Goal: Information Seeking & Learning: Find specific fact

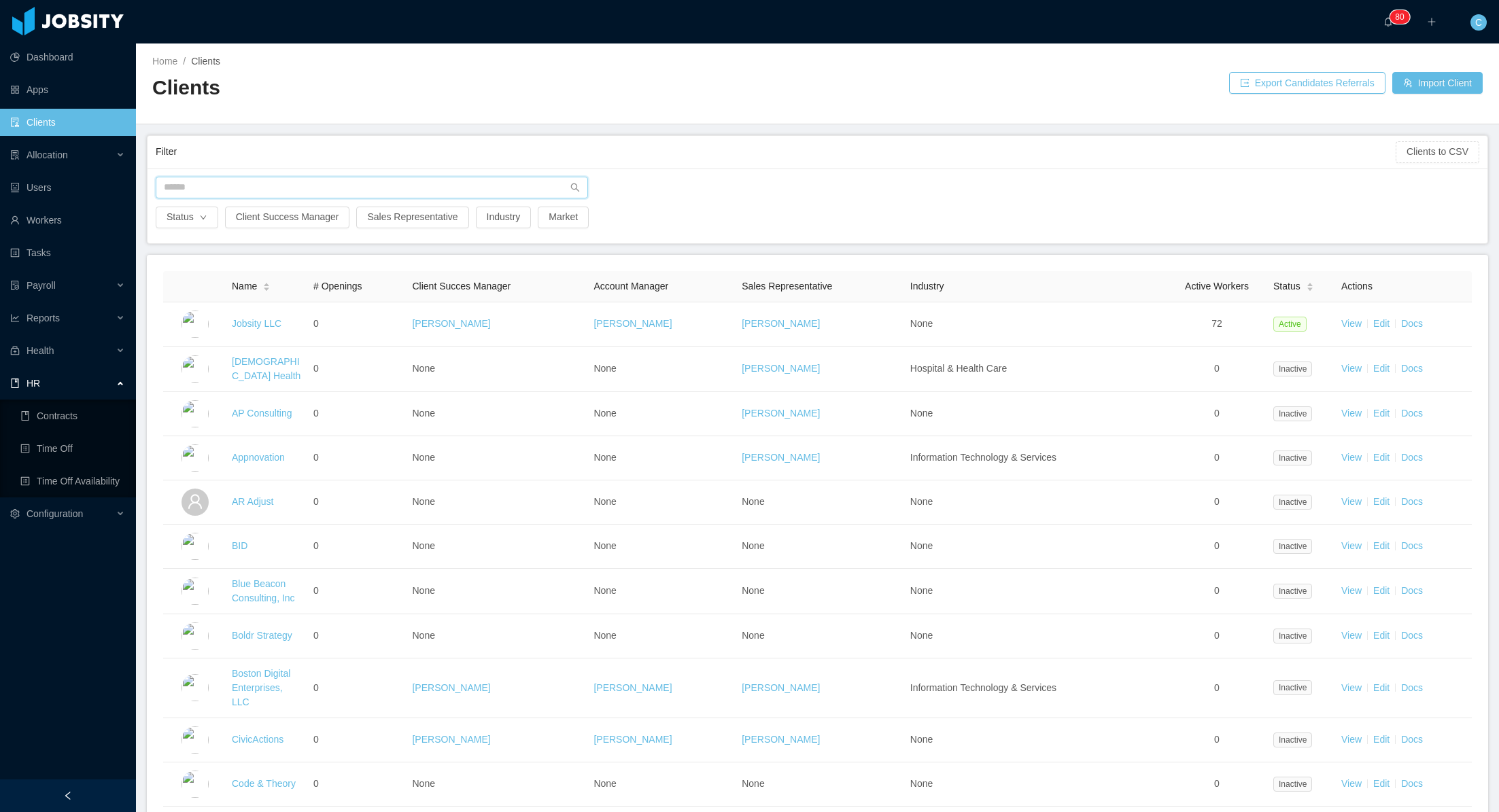
click at [222, 183] on input "text" at bounding box center [372, 187] width 432 height 22
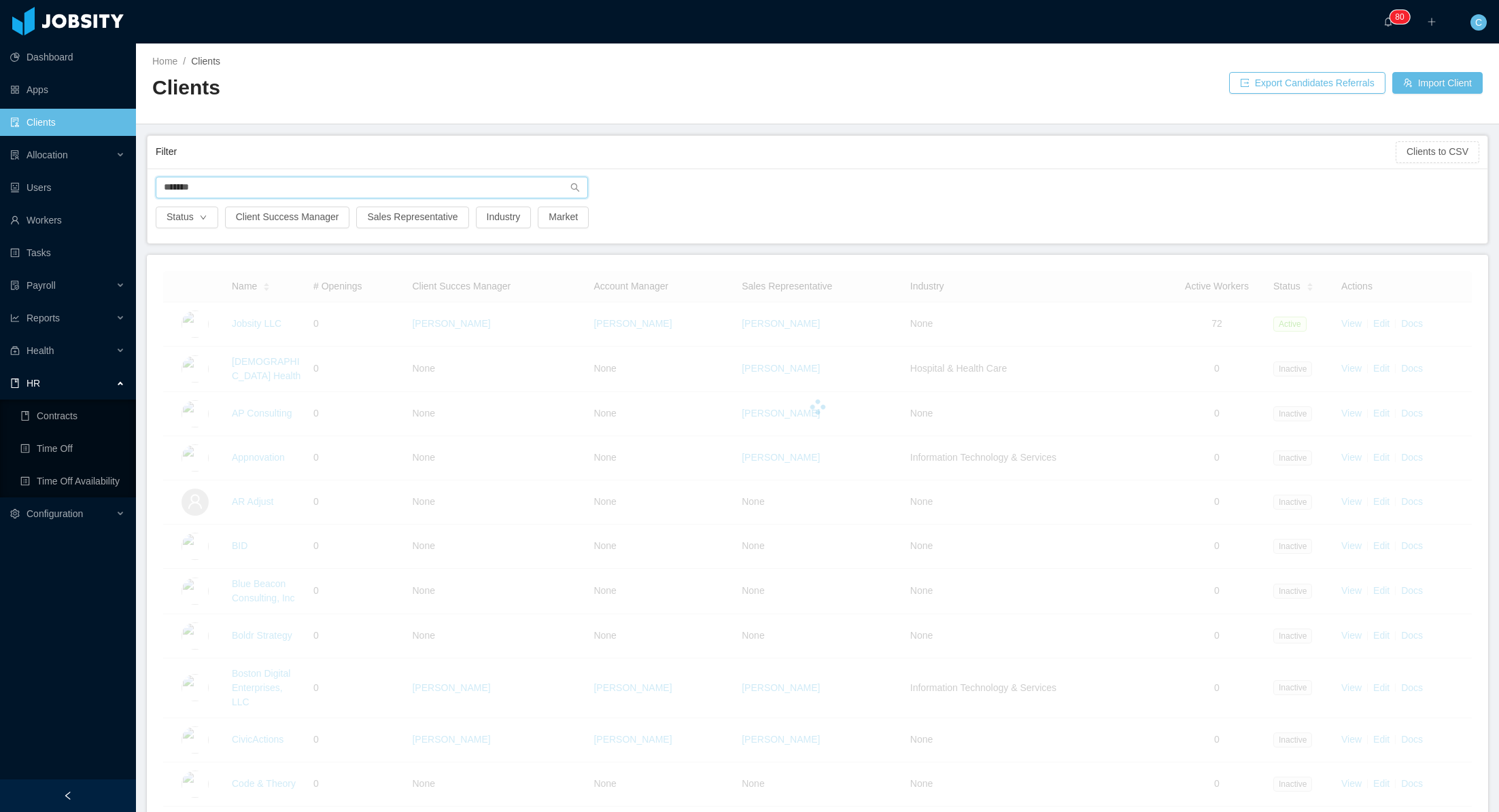
type input "********"
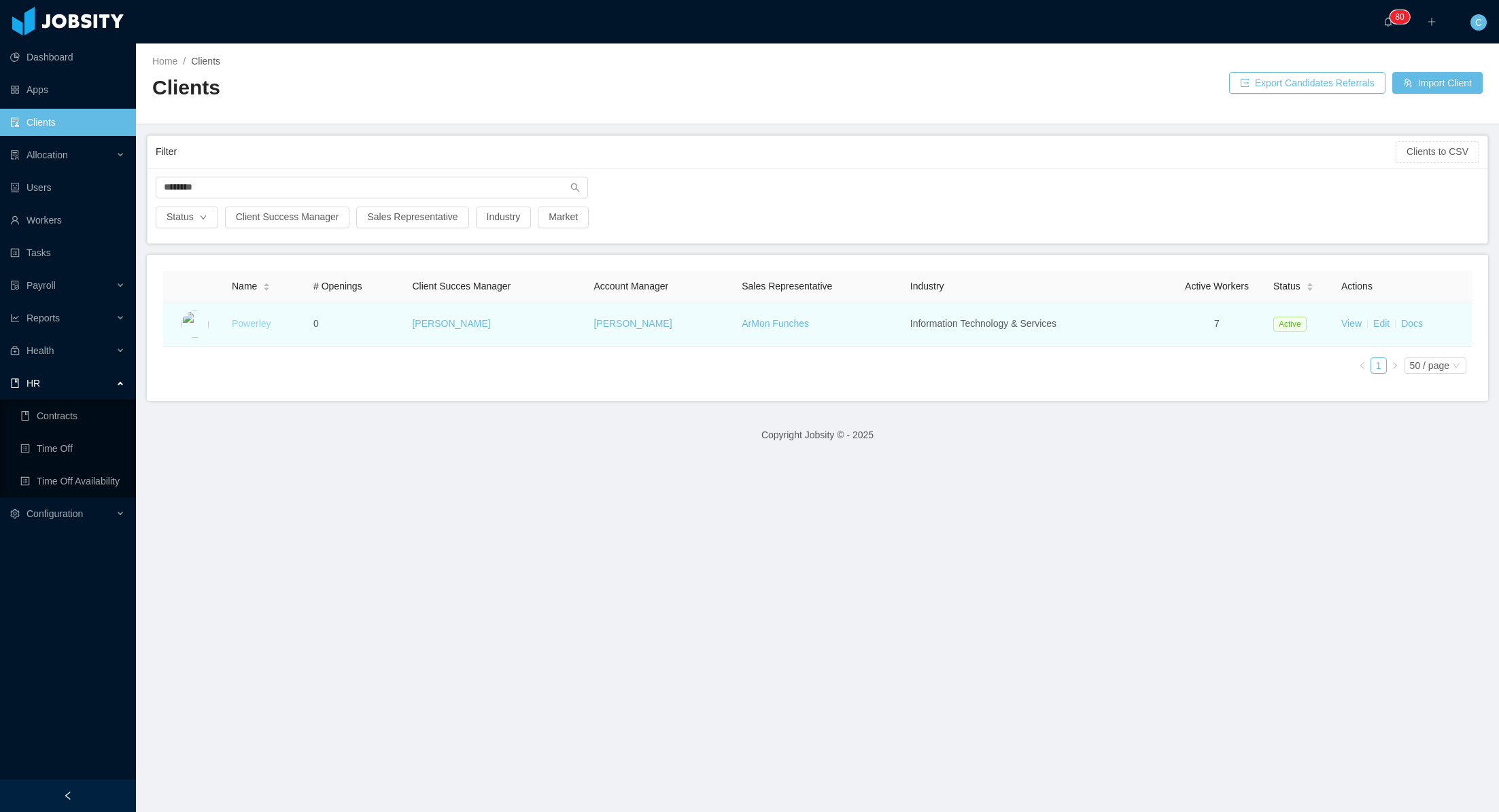
click at [252, 324] on link "Powerley" at bounding box center [252, 324] width 40 height 11
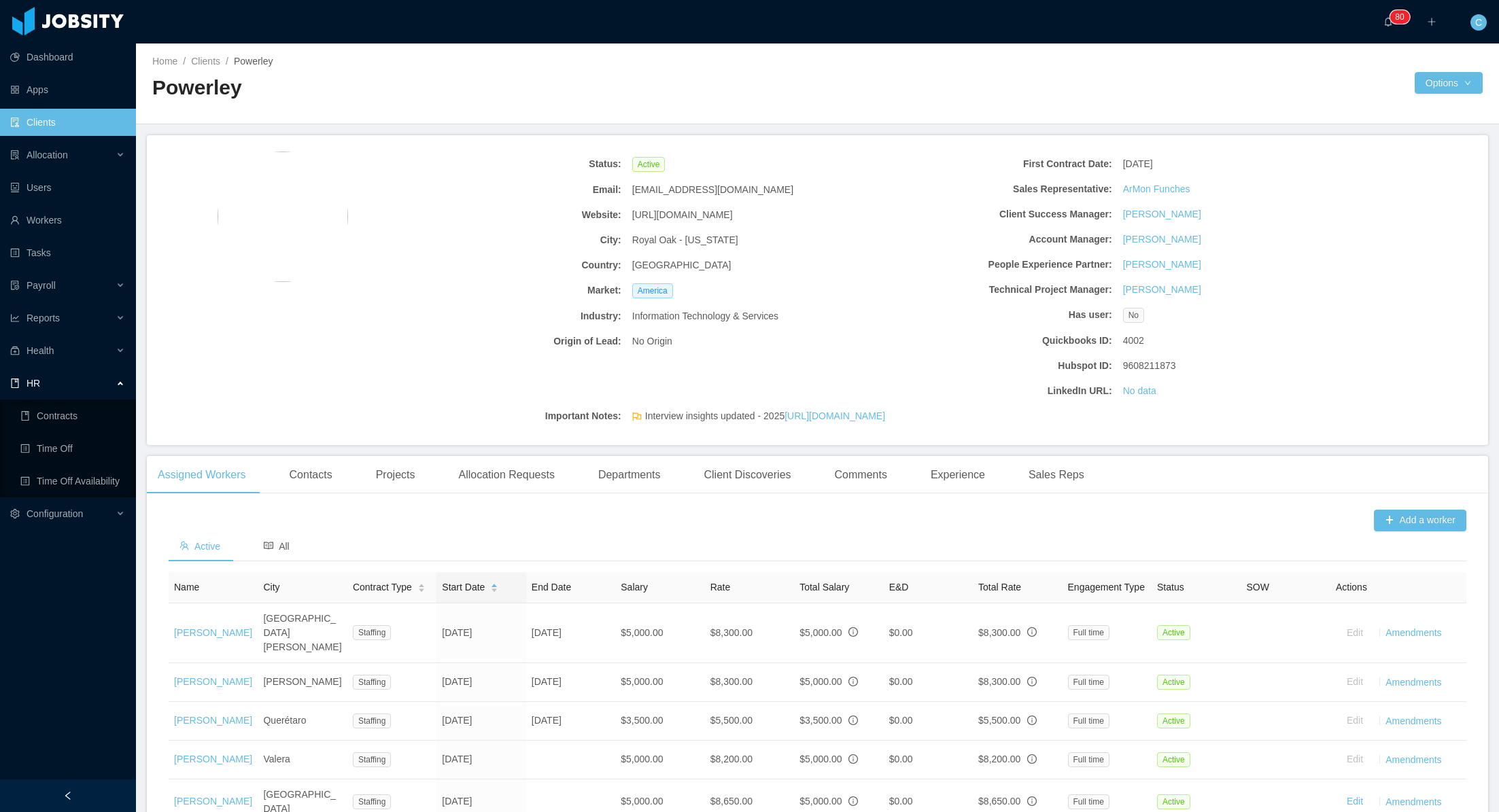
scroll to position [198, 0]
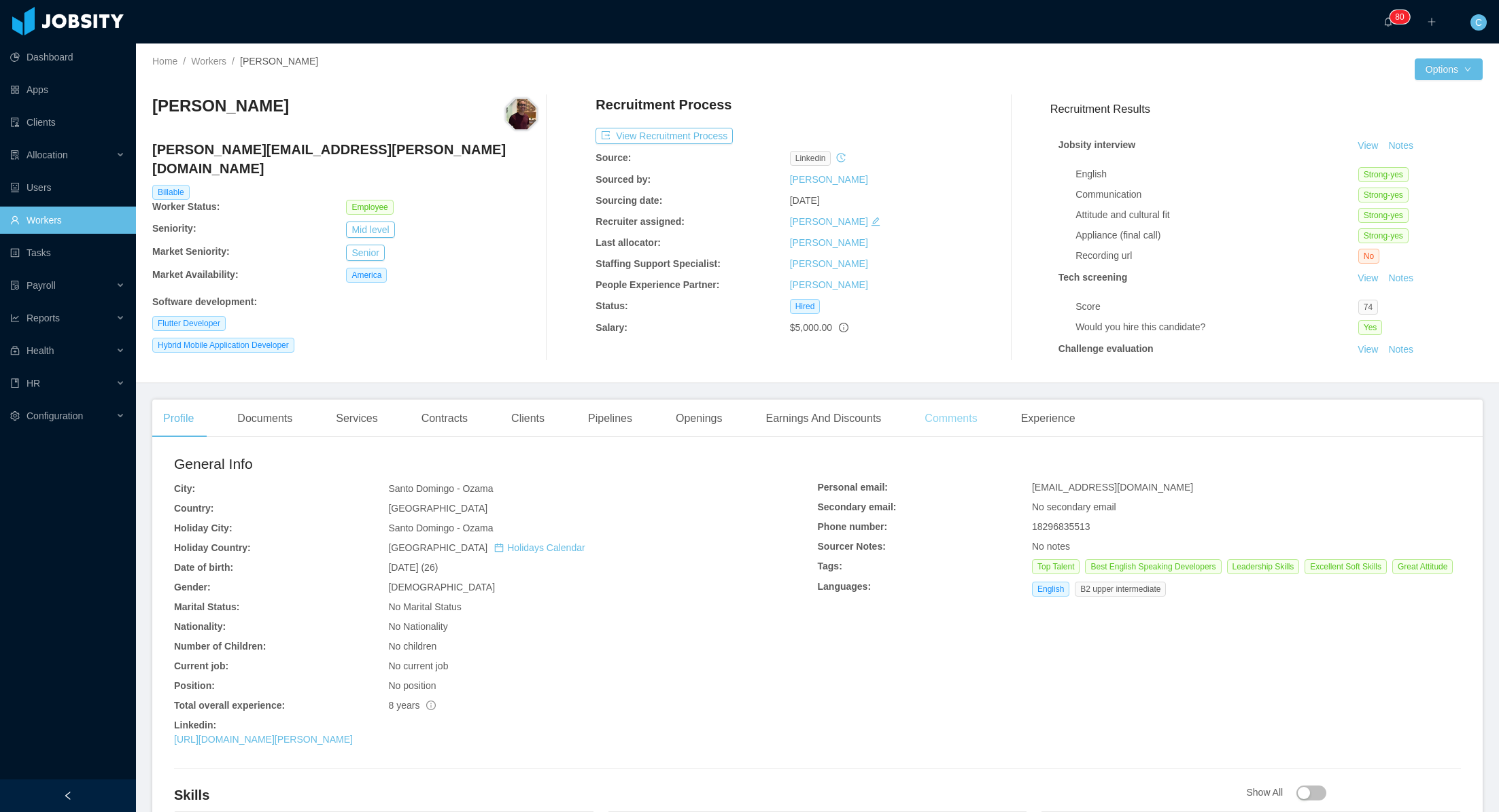
click at [967, 423] on div "Comments" at bounding box center [951, 418] width 74 height 38
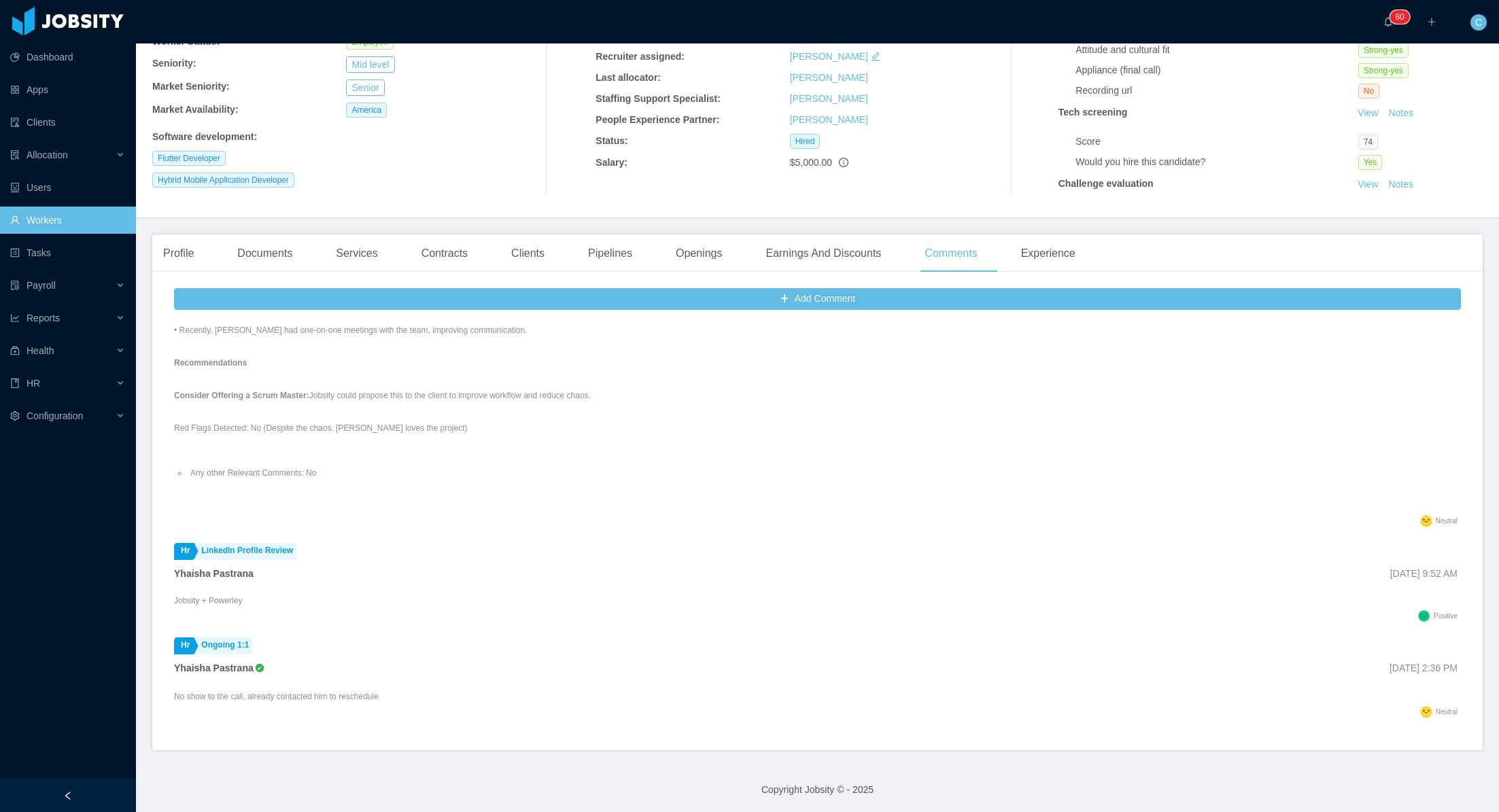
scroll to position [888, 0]
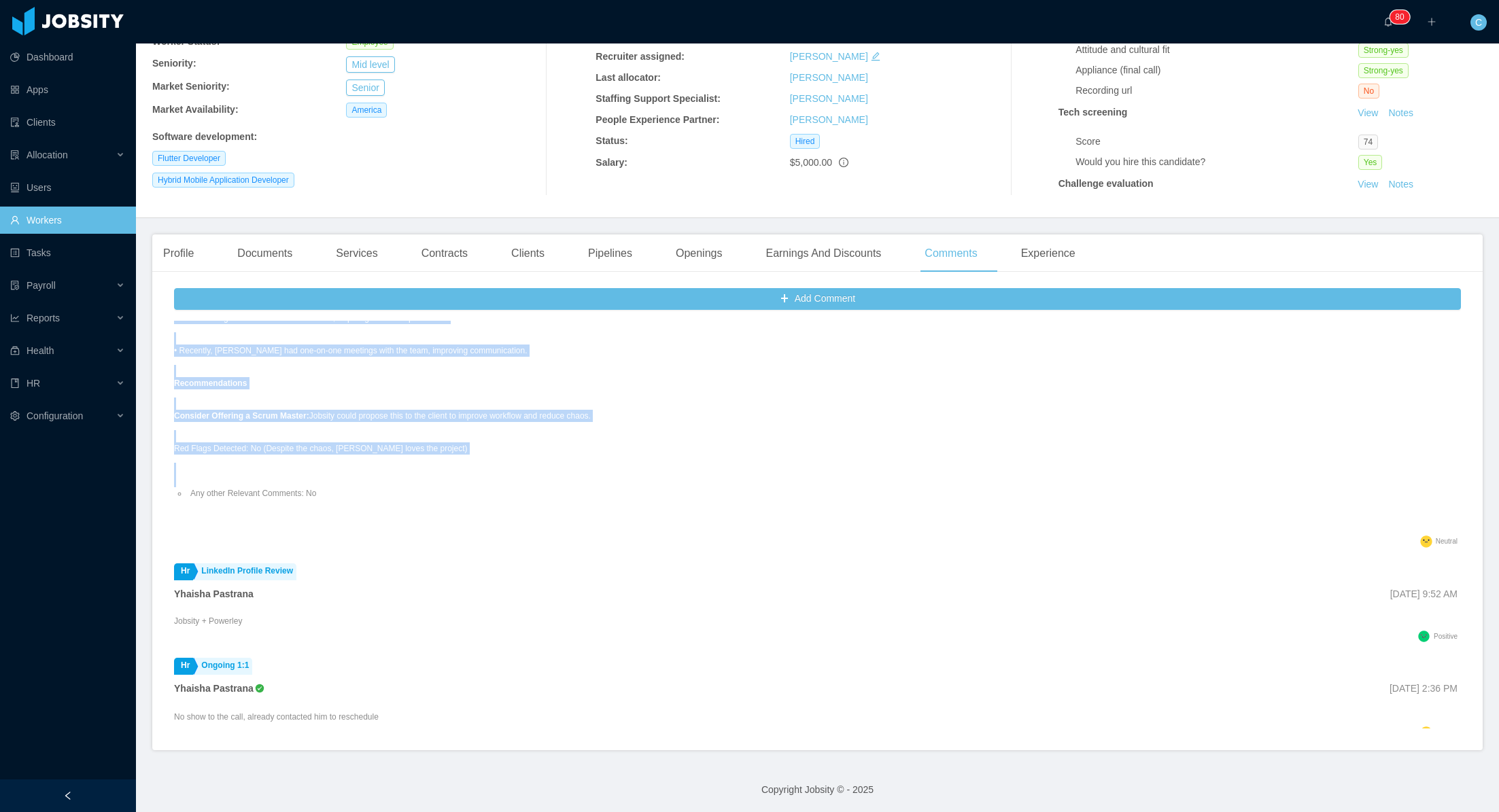
drag, startPoint x: 164, startPoint y: 331, endPoint x: 677, endPoint y: 504, distance: 541.4
click at [677, 504] on div "Add Comment Hr Change of Seniority (Date) Carolina Caicedo May 22nd, 2025 12:24…" at bounding box center [817, 516] width 1330 height 467
copy ul "Hr Change of Seniority (Date) Carolina Caicedo May 22nd, 2025 12:24 PM In our M…"
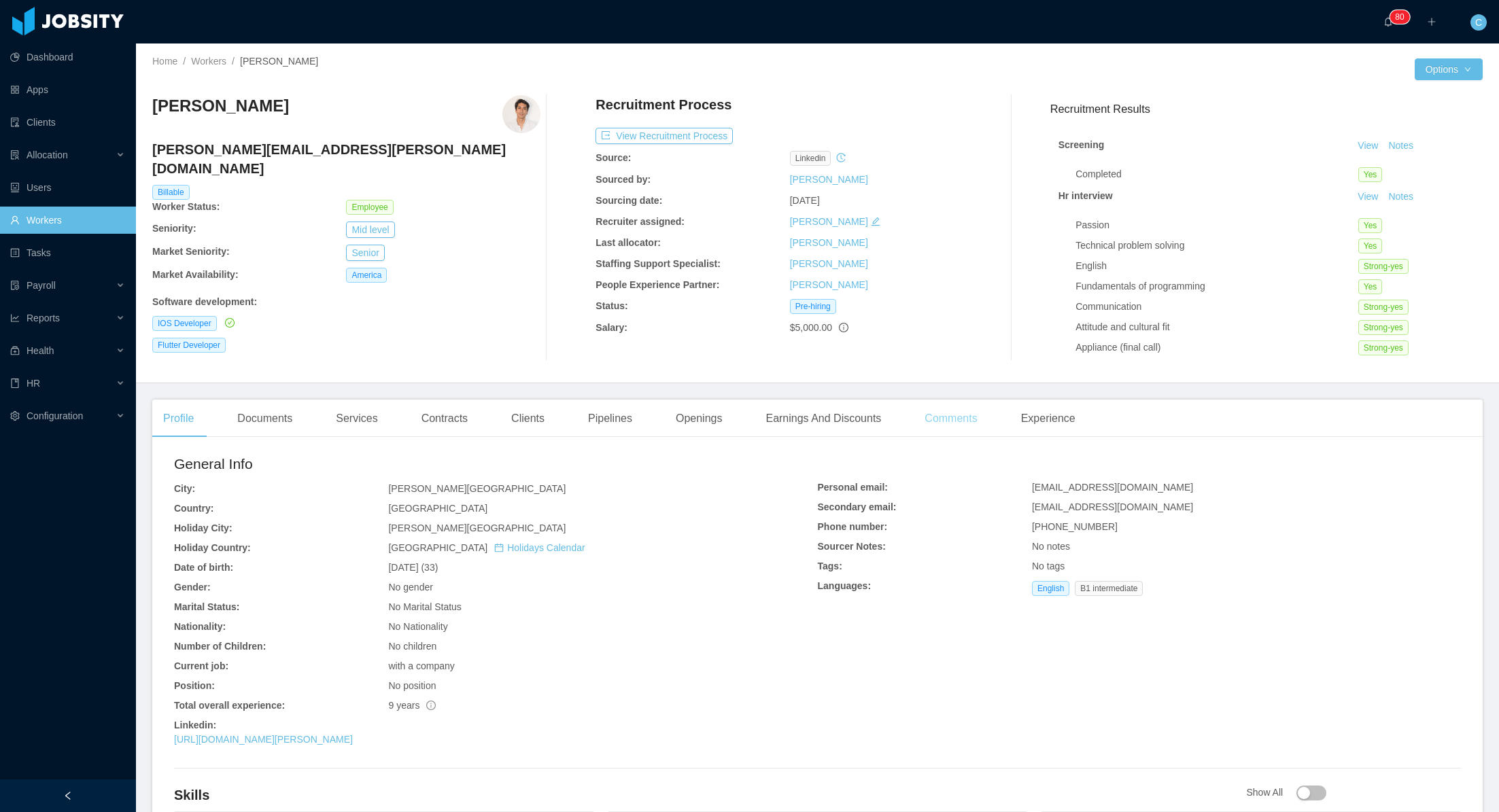
click at [957, 416] on div "Comments" at bounding box center [951, 418] width 74 height 38
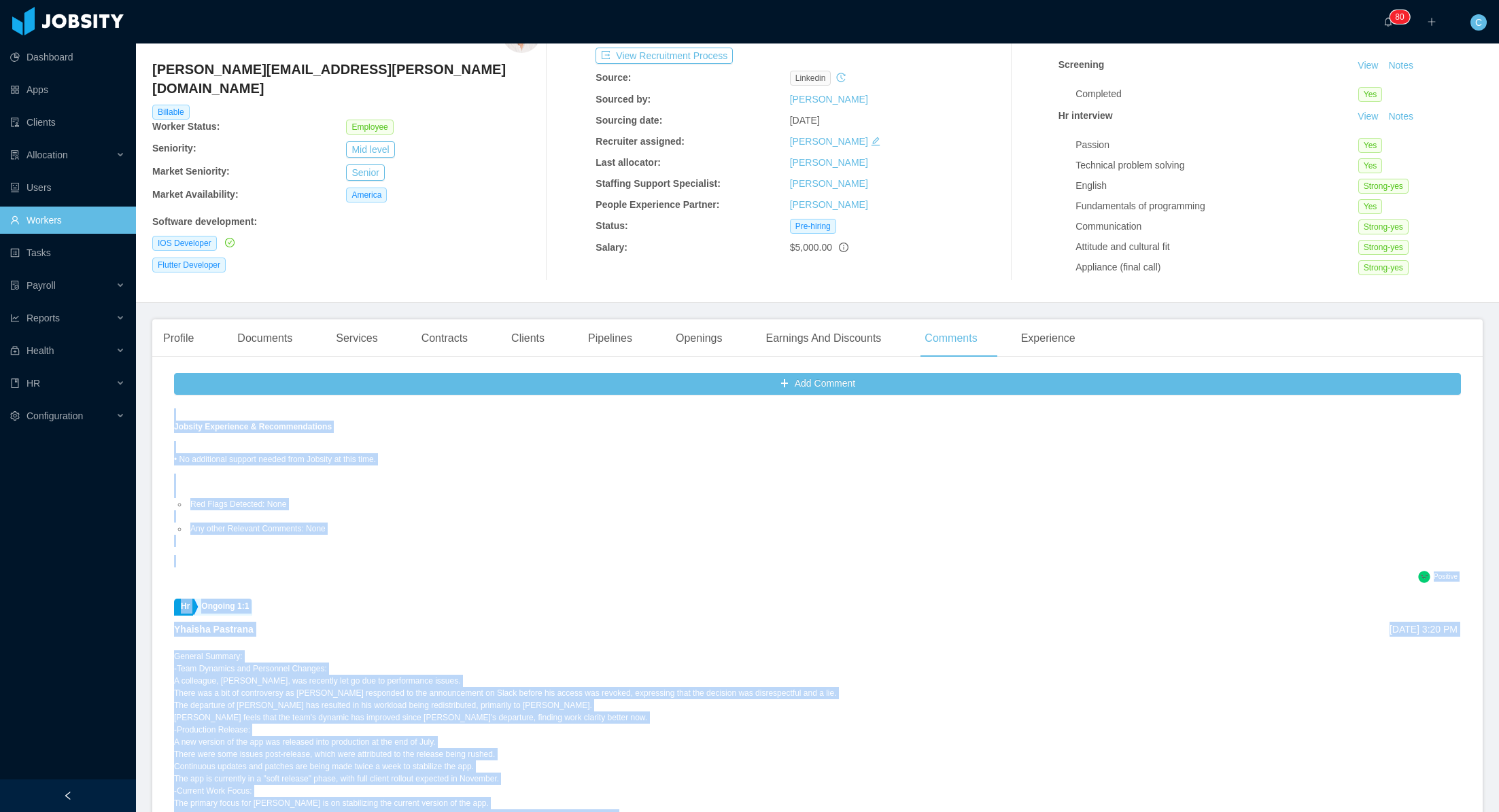
scroll to position [963, 0]
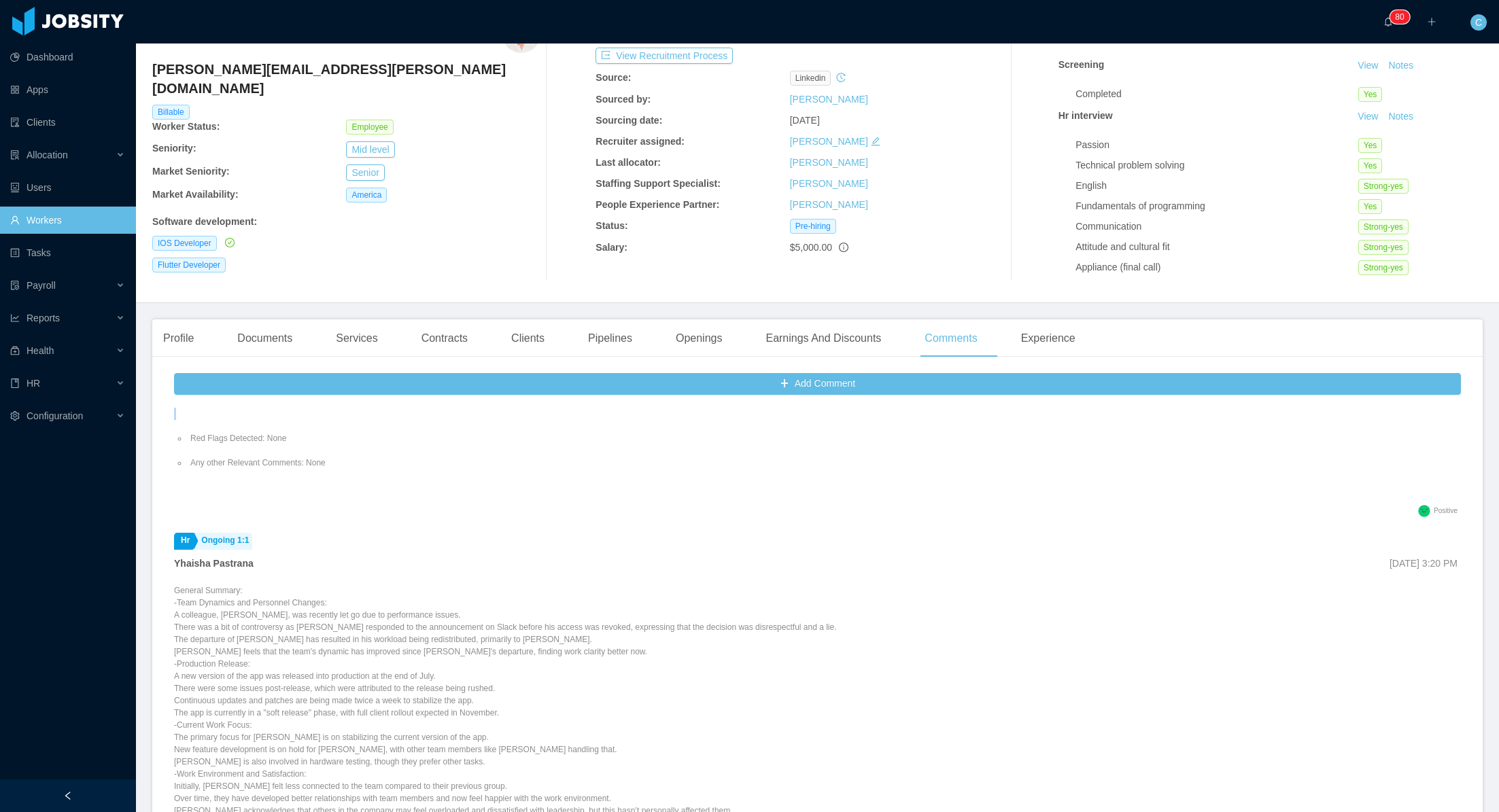
drag, startPoint x: 165, startPoint y: 499, endPoint x: 666, endPoint y: 481, distance: 501.3
click at [666, 481] on div "Add Comment Hr Change of Tech Carolina Caicedo May 22nd, 2025 12:25 PM In our M…" at bounding box center [817, 601] width 1330 height 467
copy ul "Hr Change of Tech Carolina Caicedo May 22nd, 2025 12:25 PM In our Market Senior…"
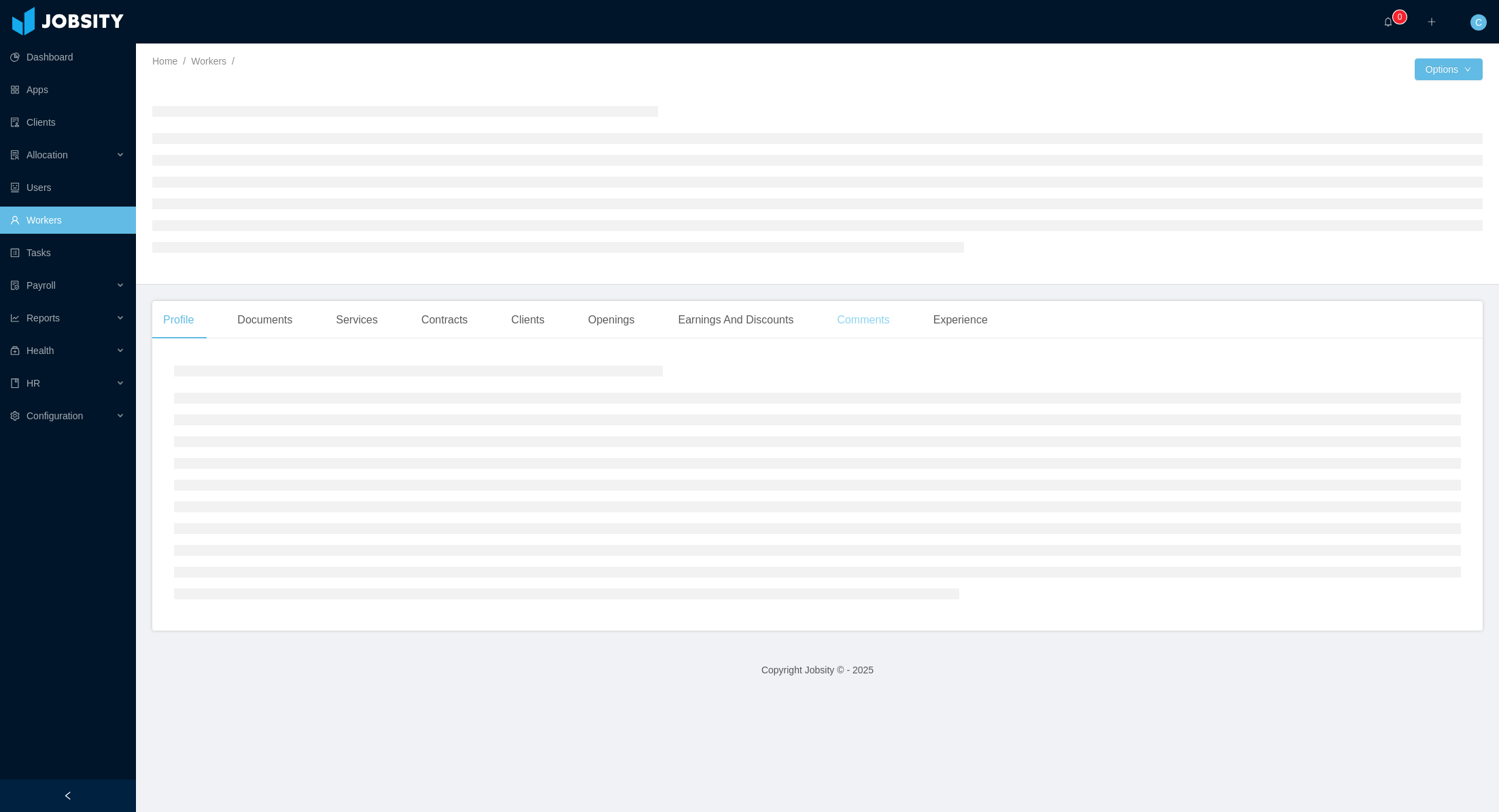
click at [871, 325] on div "Comments" at bounding box center [862, 320] width 74 height 38
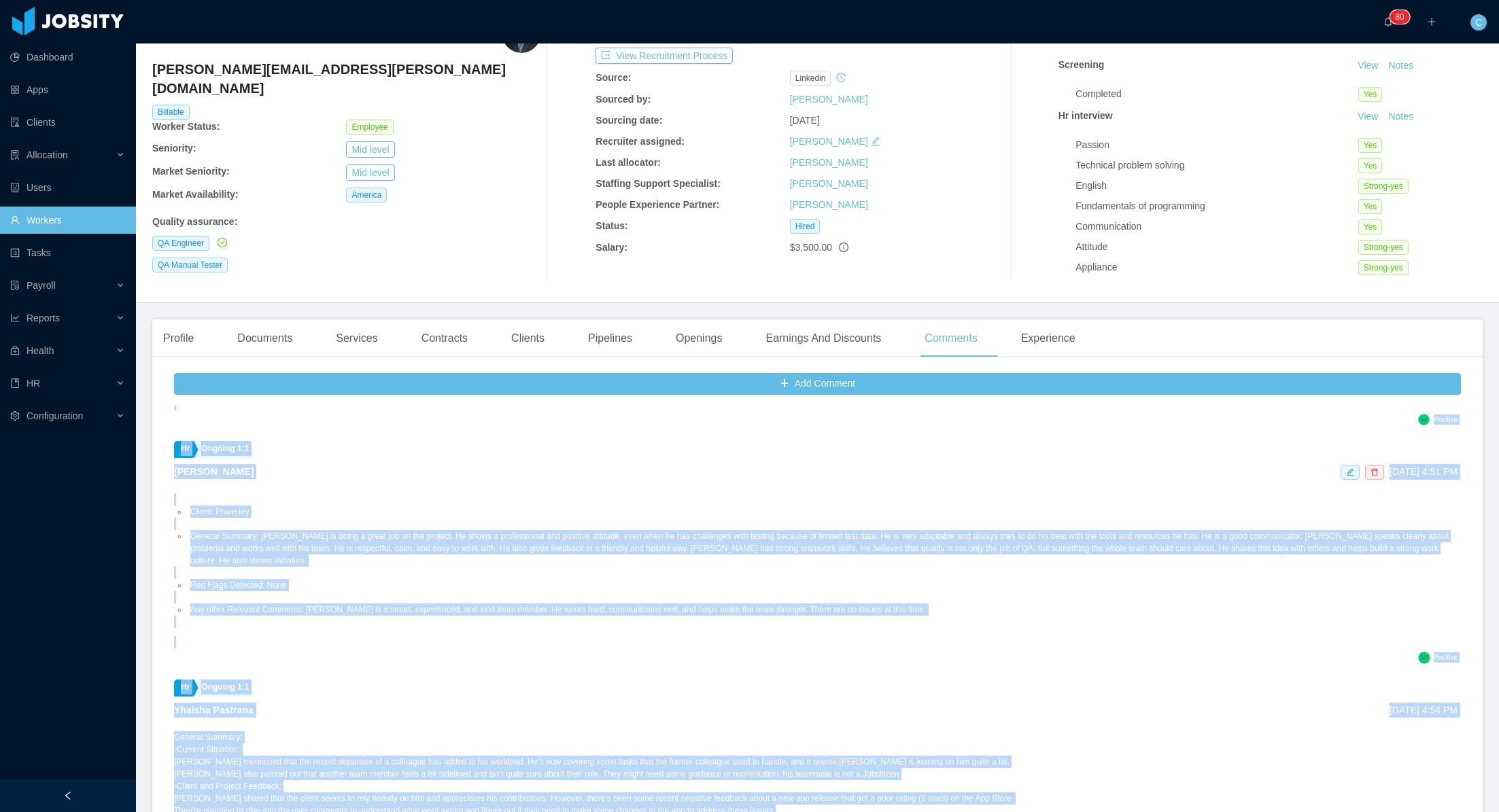
scroll to position [848, 0]
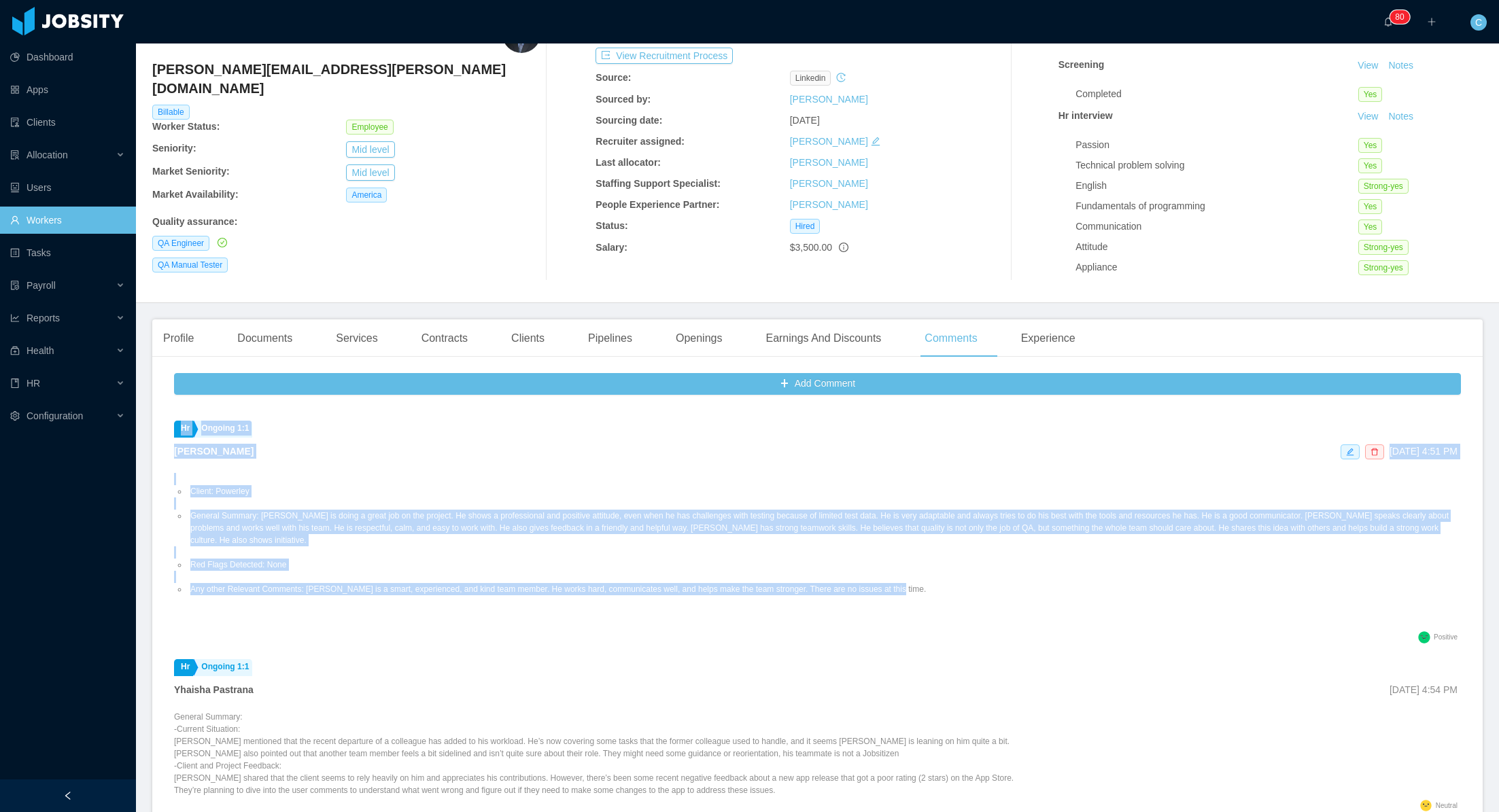
drag, startPoint x: 160, startPoint y: 495, endPoint x: 926, endPoint y: 570, distance: 769.7
click at [926, 570] on div "Add Comment Customer success management Performance Evaluation Cristian Salazar…" at bounding box center [817, 601] width 1330 height 467
copy ul "Customer success management Performance Evaluation Cristian Salazar Aug 22nd, 2…"
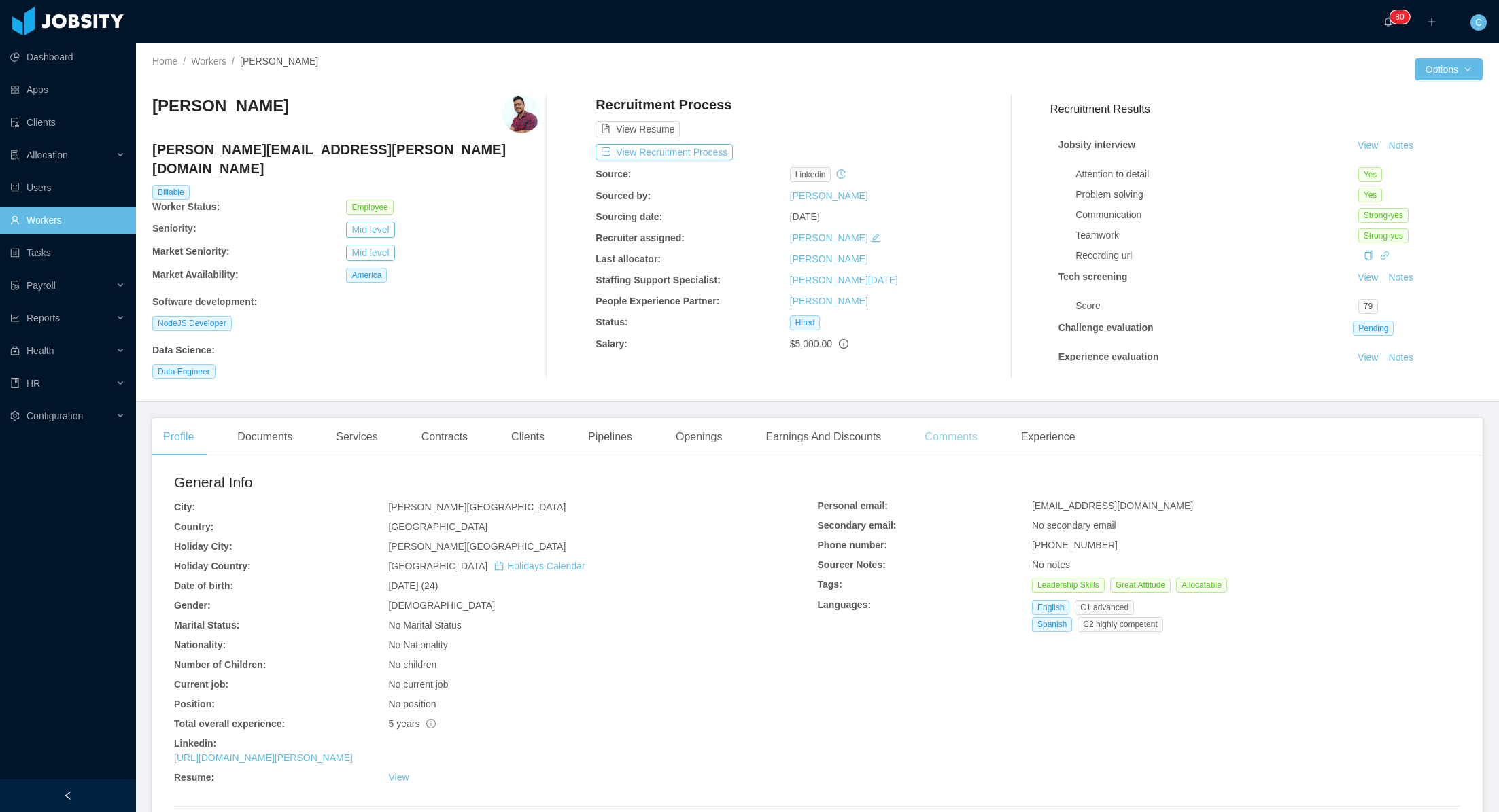
click at [958, 420] on div "Comments" at bounding box center [951, 437] width 74 height 38
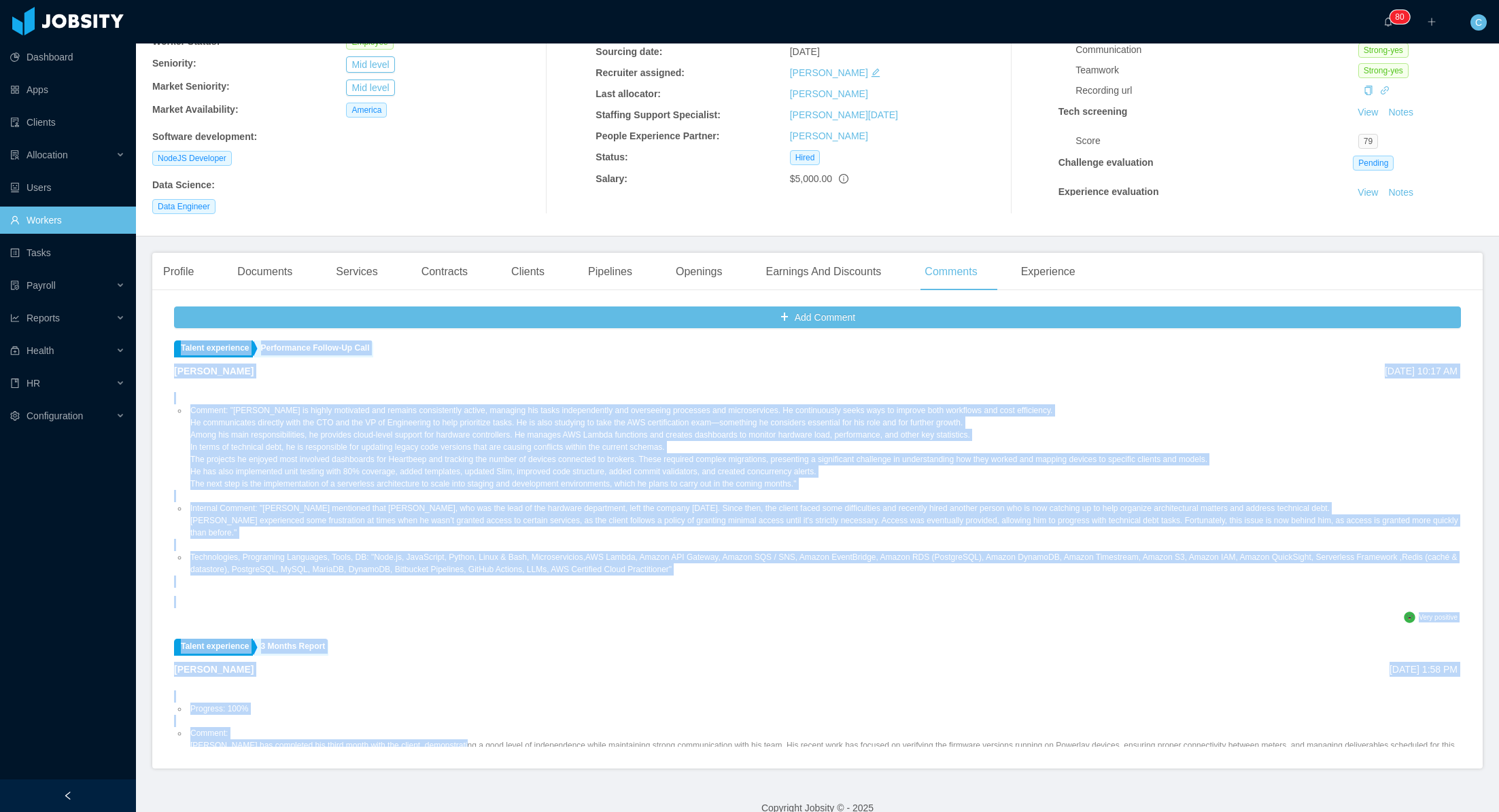
scroll to position [1396, 0]
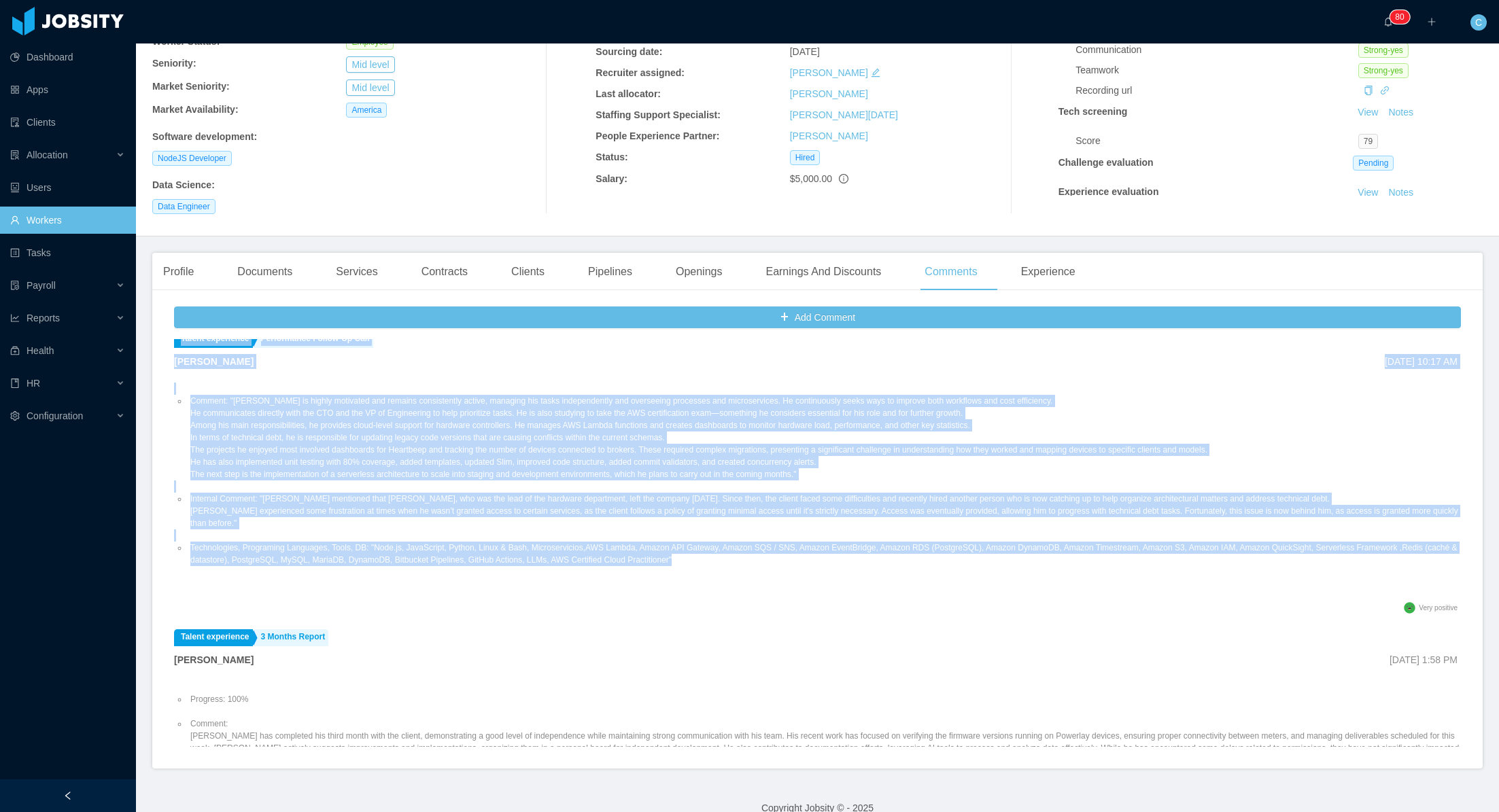
drag, startPoint x: 163, startPoint y: 367, endPoint x: 782, endPoint y: 541, distance: 643.0
click at [782, 541] on div "Add Comment Customer success management Performance Evaluation [PERSON_NAME] [D…" at bounding box center [817, 534] width 1330 height 467
copy ul "Lo Ipsum Dolorsit Amet cons Adipis Elitsedd Eiusmod Tem 03in, 8113 4:37 UT Labo…"
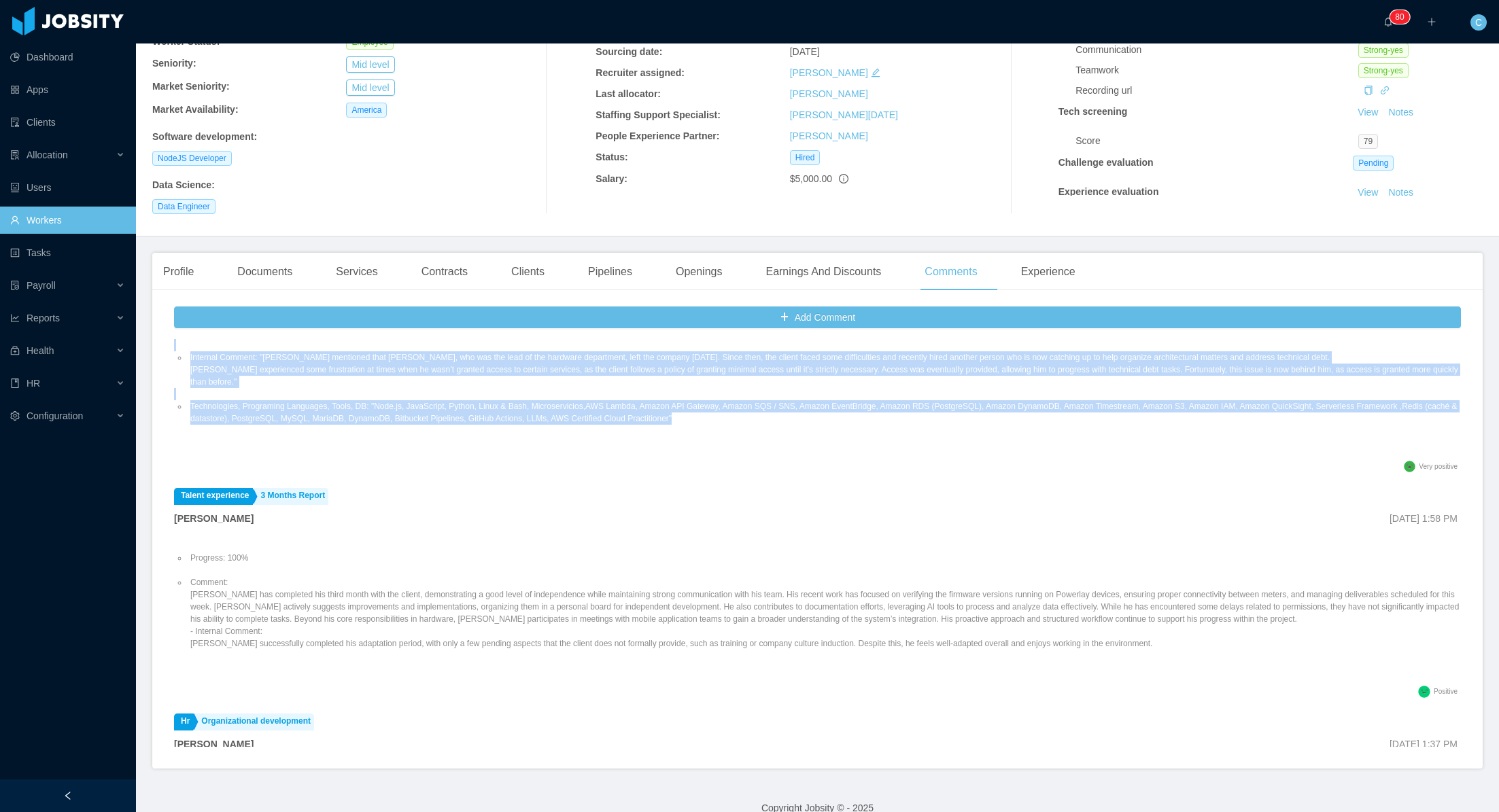
scroll to position [1609, 0]
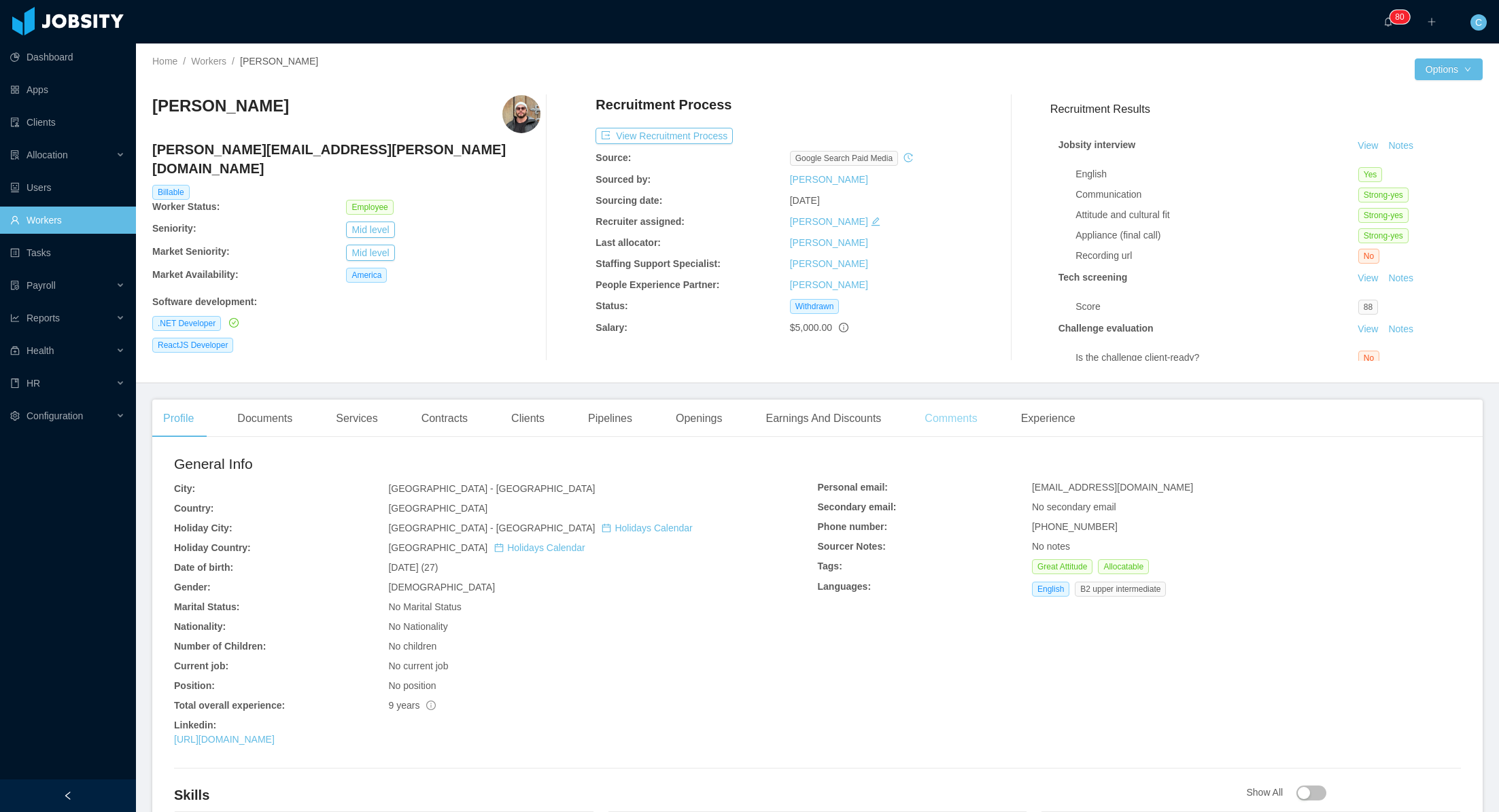
click at [956, 420] on div "Comments" at bounding box center [951, 418] width 74 height 38
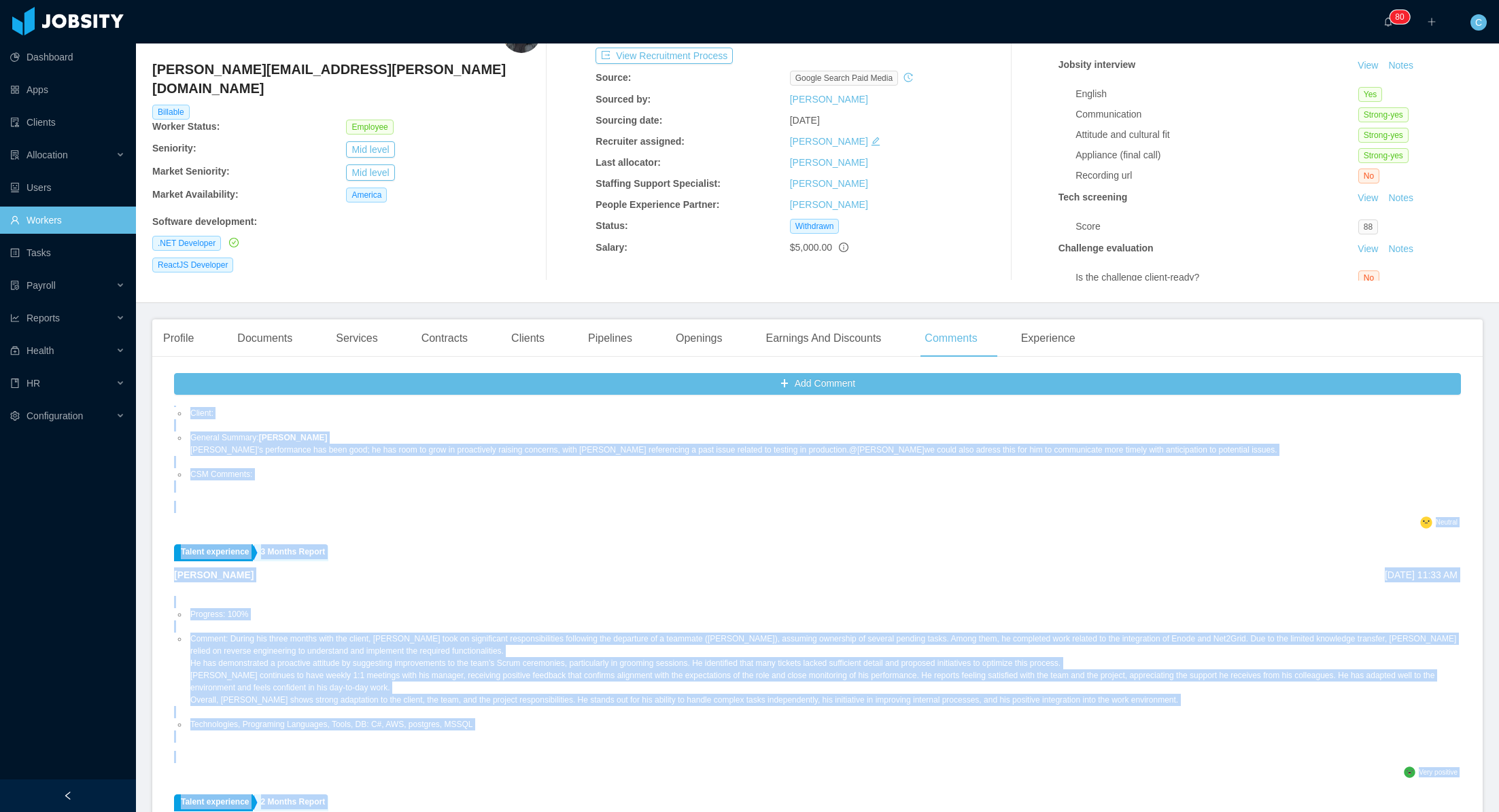
scroll to position [494, 0]
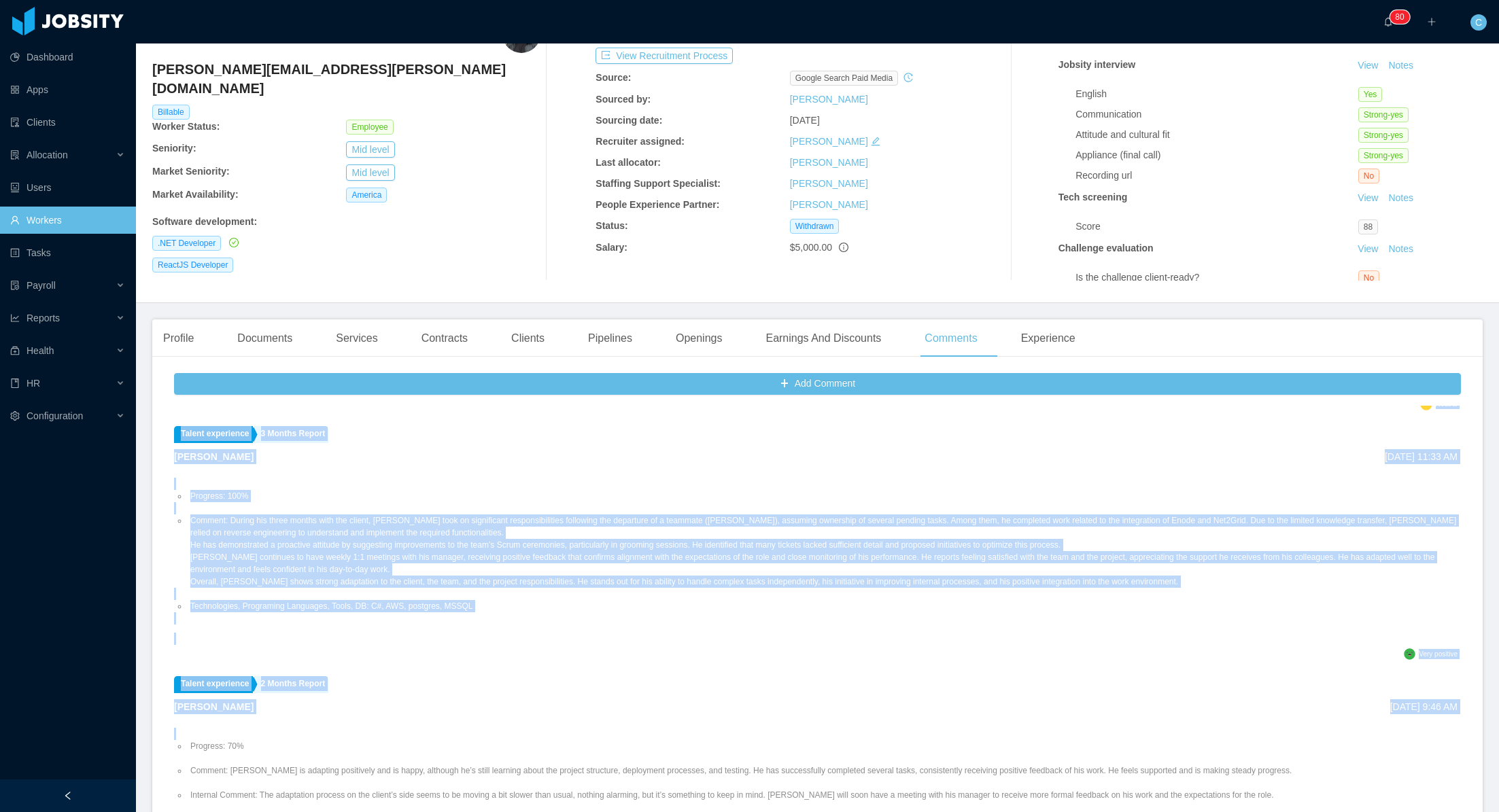
drag, startPoint x: 167, startPoint y: 520, endPoint x: 521, endPoint y: 605, distance: 364.1
click at [521, 605] on div "Add Comment Customer success management Performance Evaluation Cristian Salazar…" at bounding box center [817, 601] width 1330 height 467
copy ul "Cristian Salazar Aug 22nd, 2025 10:47 AM Both hard and soft skills feedback - m…"
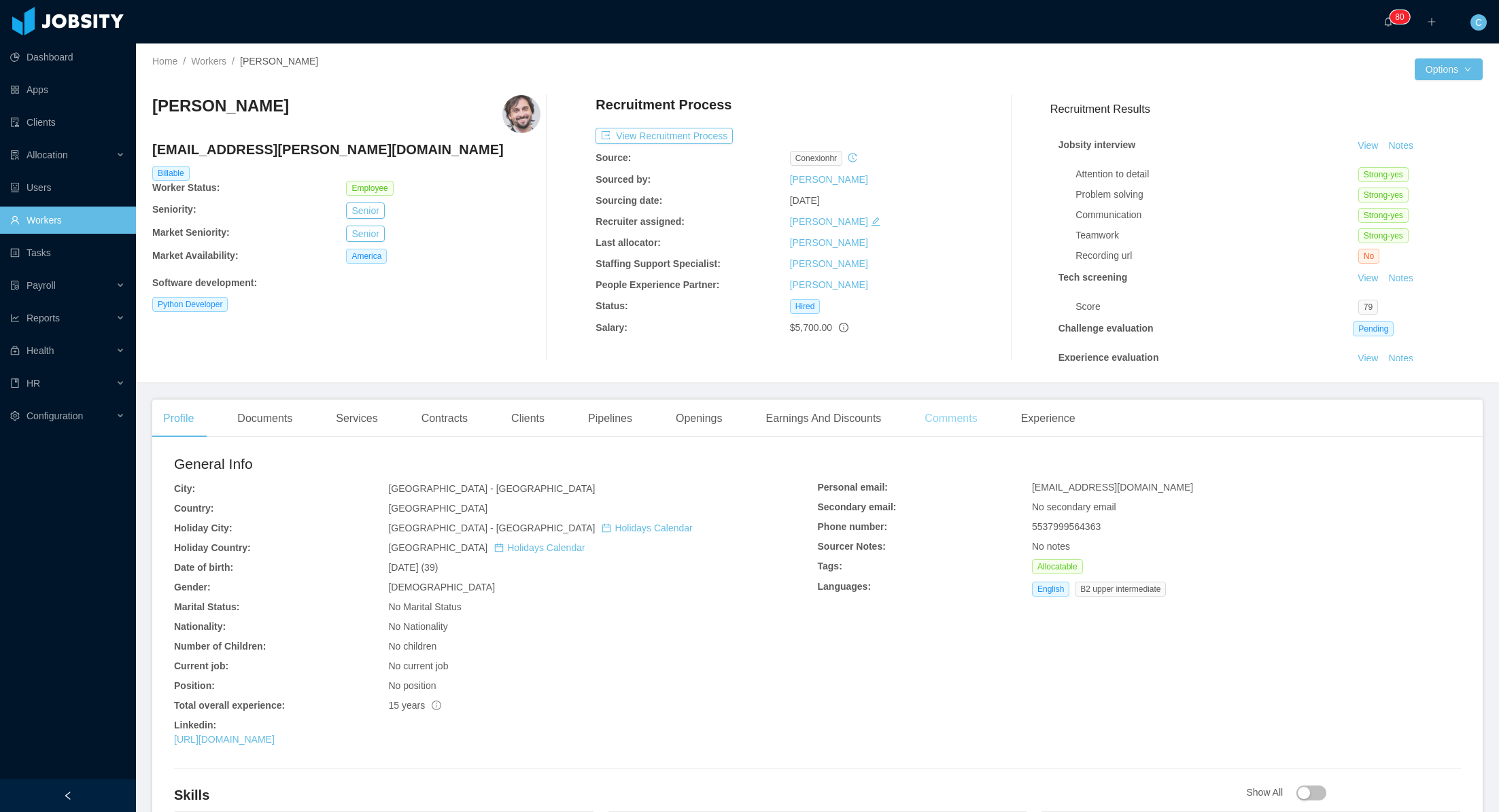
click at [953, 417] on div "Comments" at bounding box center [951, 418] width 74 height 38
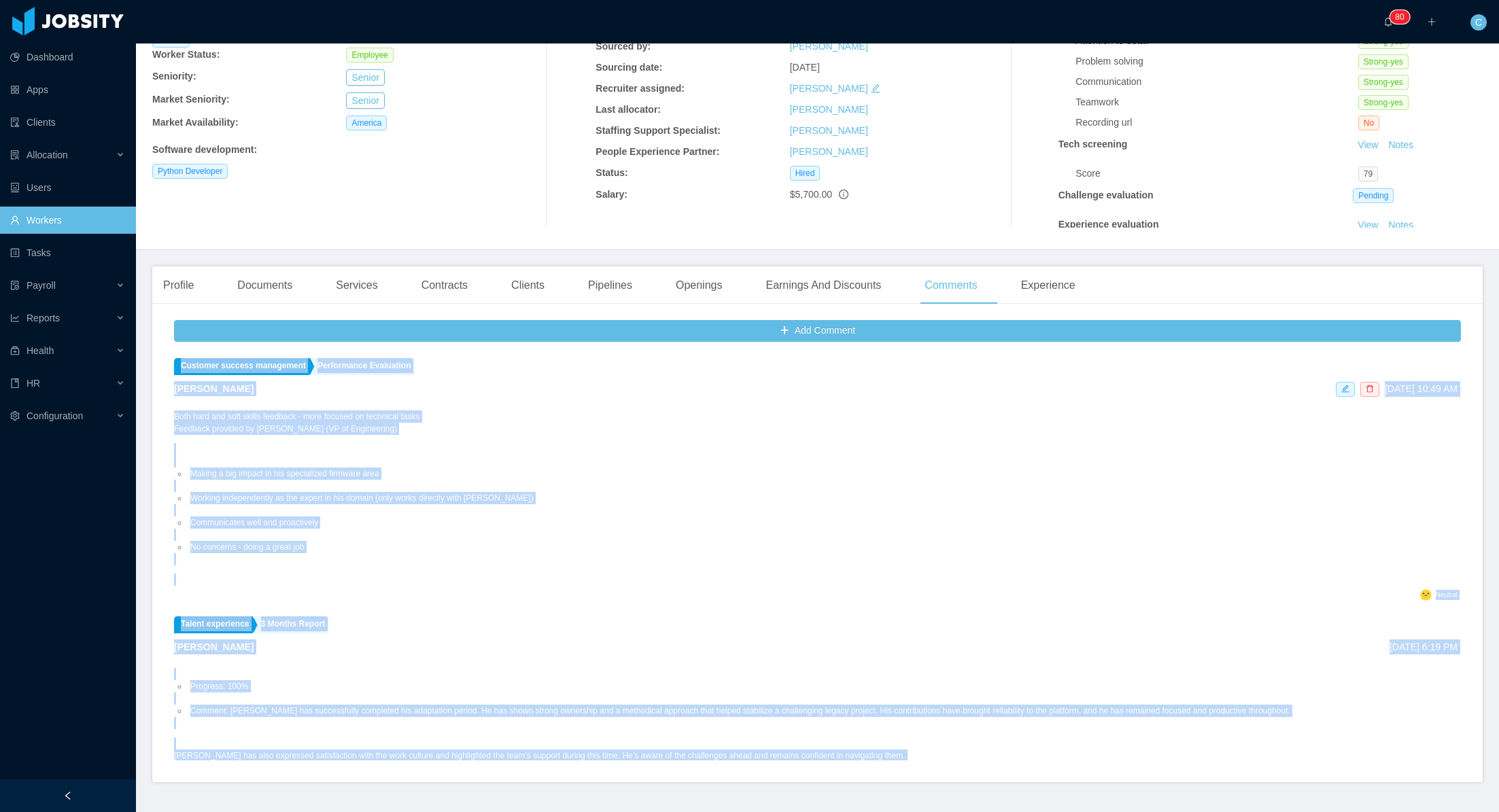
scroll to position [165, 0]
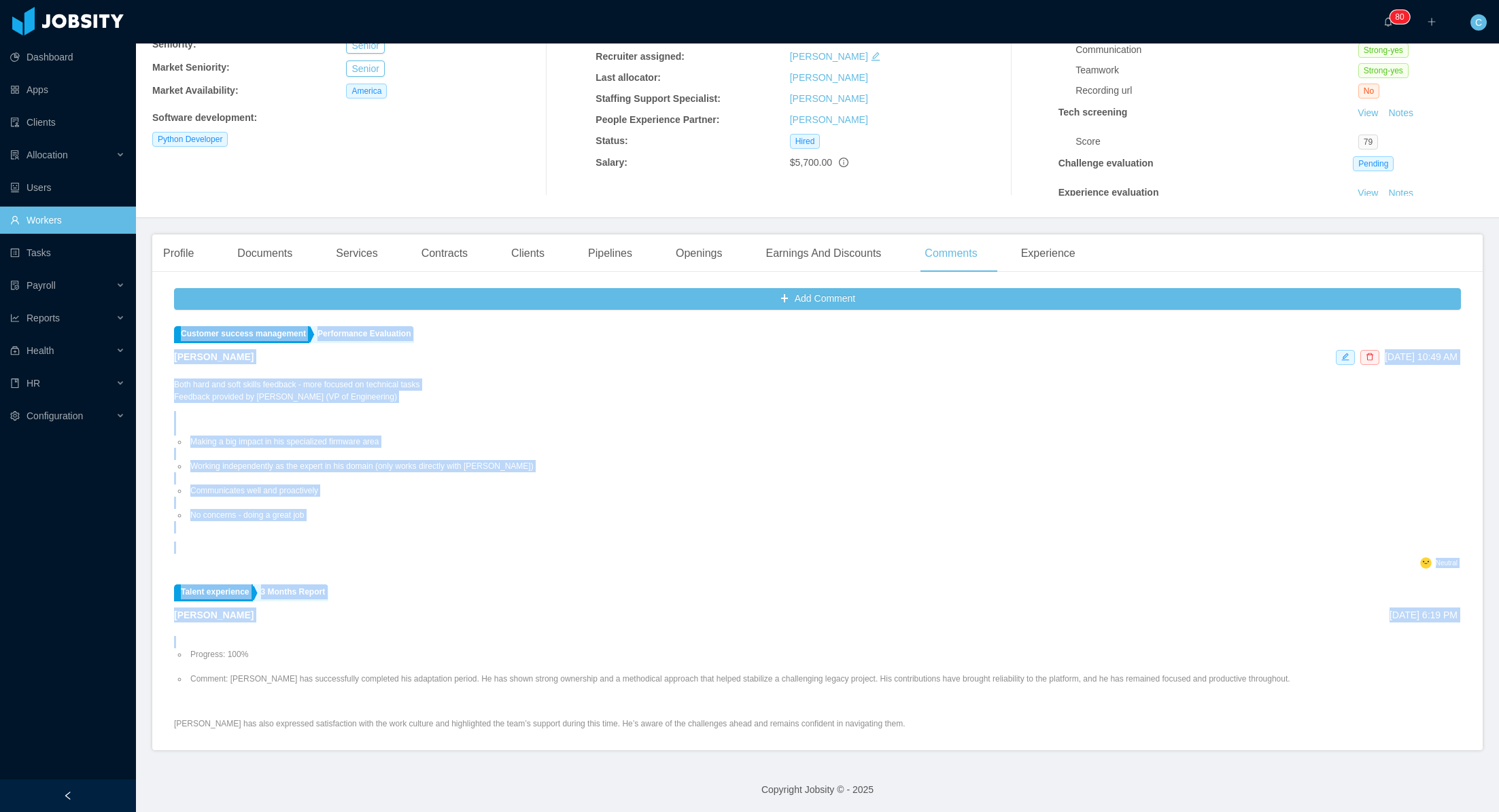
drag, startPoint x: 161, startPoint y: 495, endPoint x: 820, endPoint y: 812, distance: 731.3
click at [793, 636] on div "Add Comment Customer success management Performance Evaluation [PERSON_NAME] [D…" at bounding box center [817, 516] width 1330 height 467
click at [654, 571] on div ".st2{fill:#2a2522} Neutral" at bounding box center [815, 565] width 1284 height 17
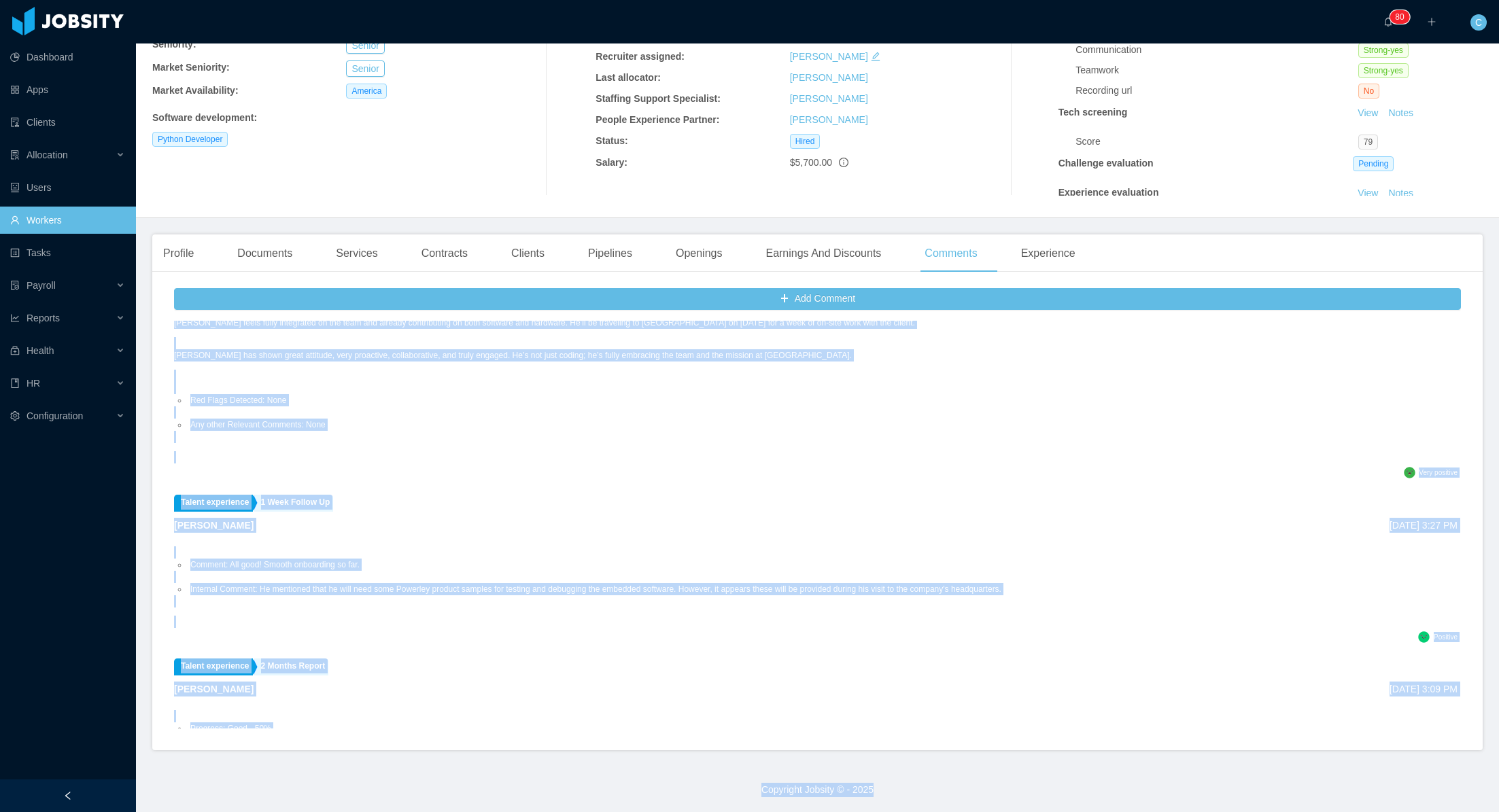
scroll to position [2253, 0]
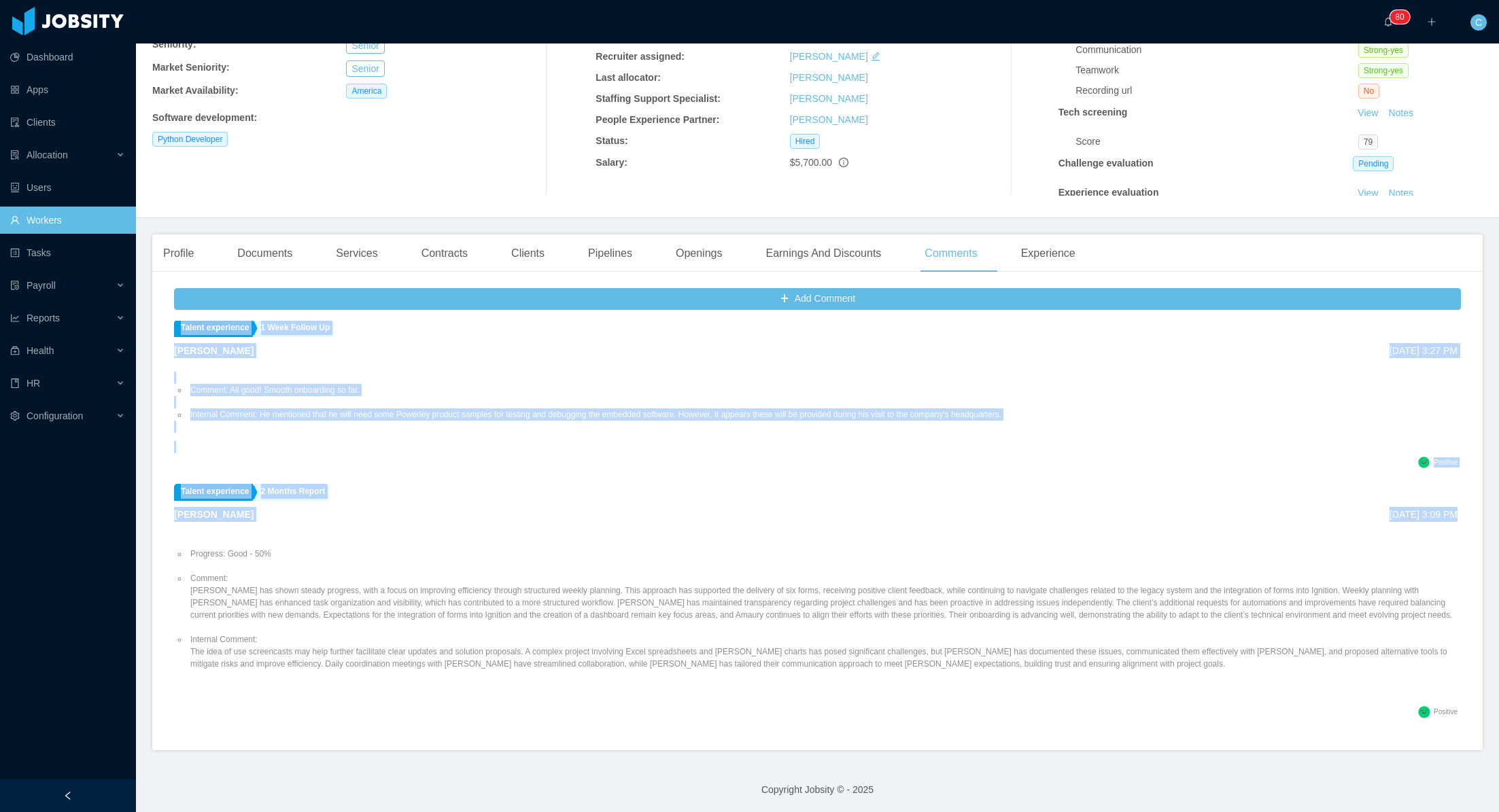
drag, startPoint x: 160, startPoint y: 334, endPoint x: 1147, endPoint y: 683, distance: 1046.9
click at [1147, 683] on div "Add Comment Customer success management Performance Evaluation Cristian Salazar…" at bounding box center [817, 516] width 1330 height 467
copy ul "Customer success management Performance Evaluation Cristian Salazar Aug 22nd, 2…"
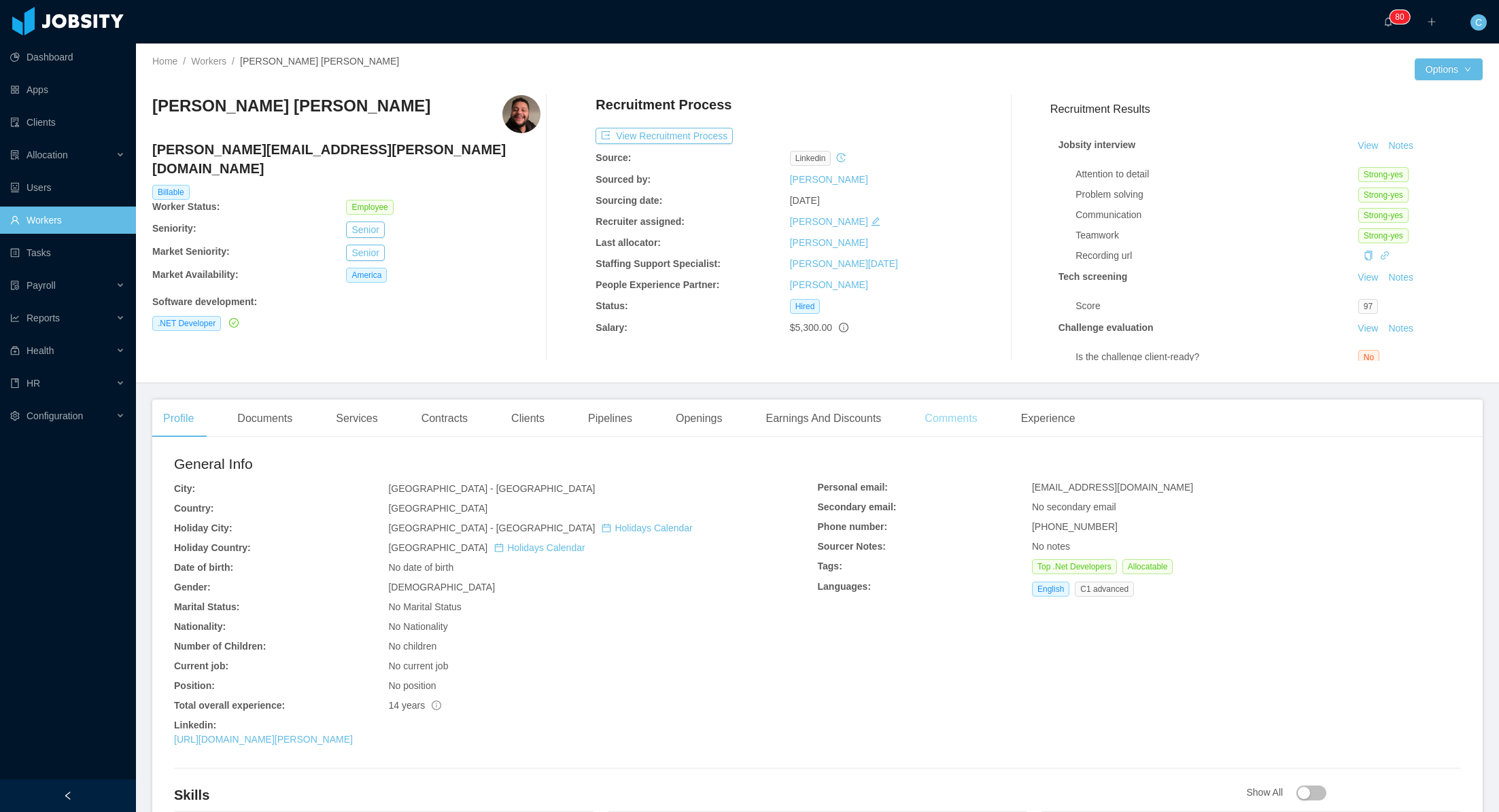
click at [958, 410] on div "Comments" at bounding box center [951, 418] width 74 height 38
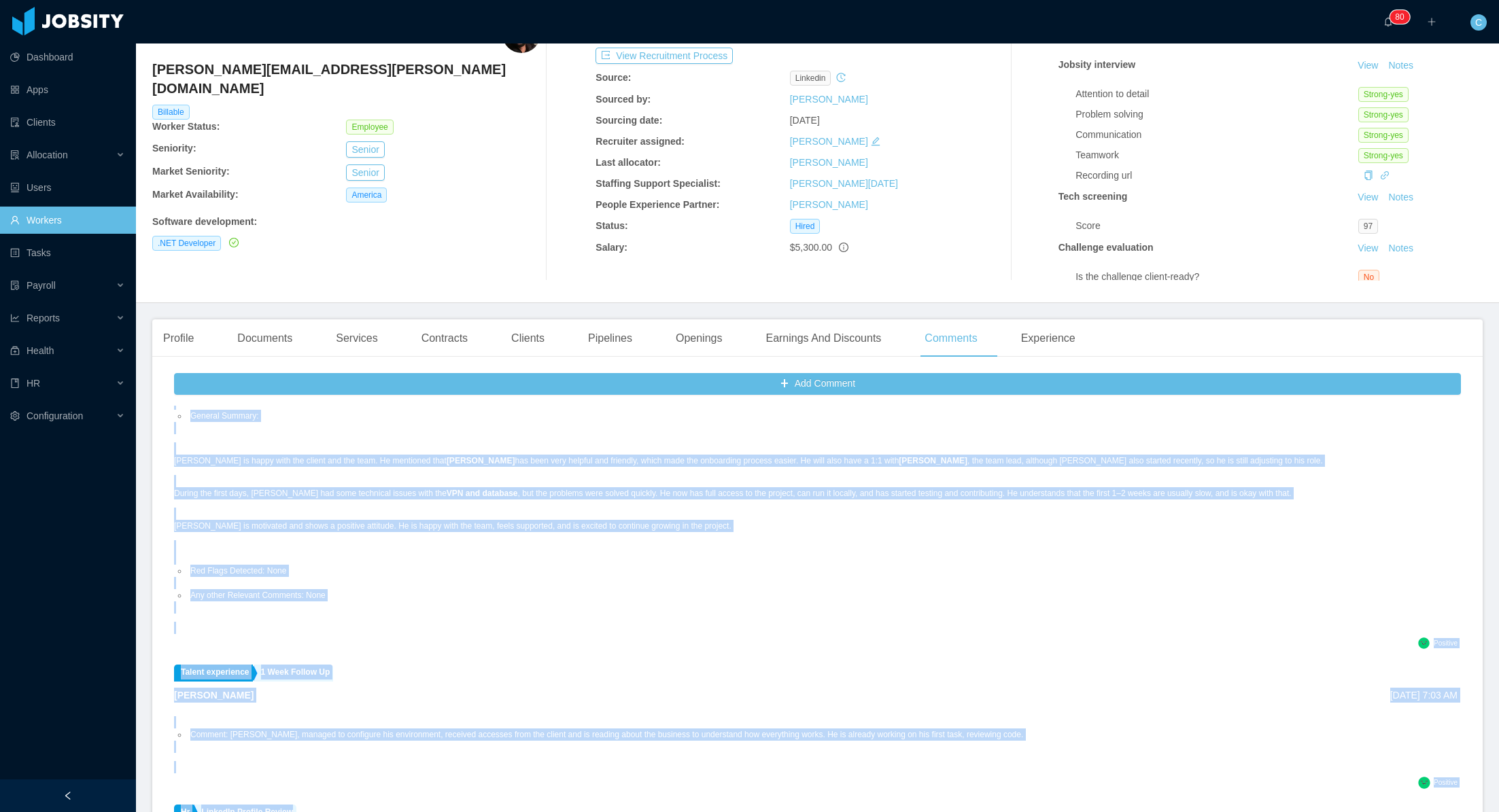
scroll to position [1382, 0]
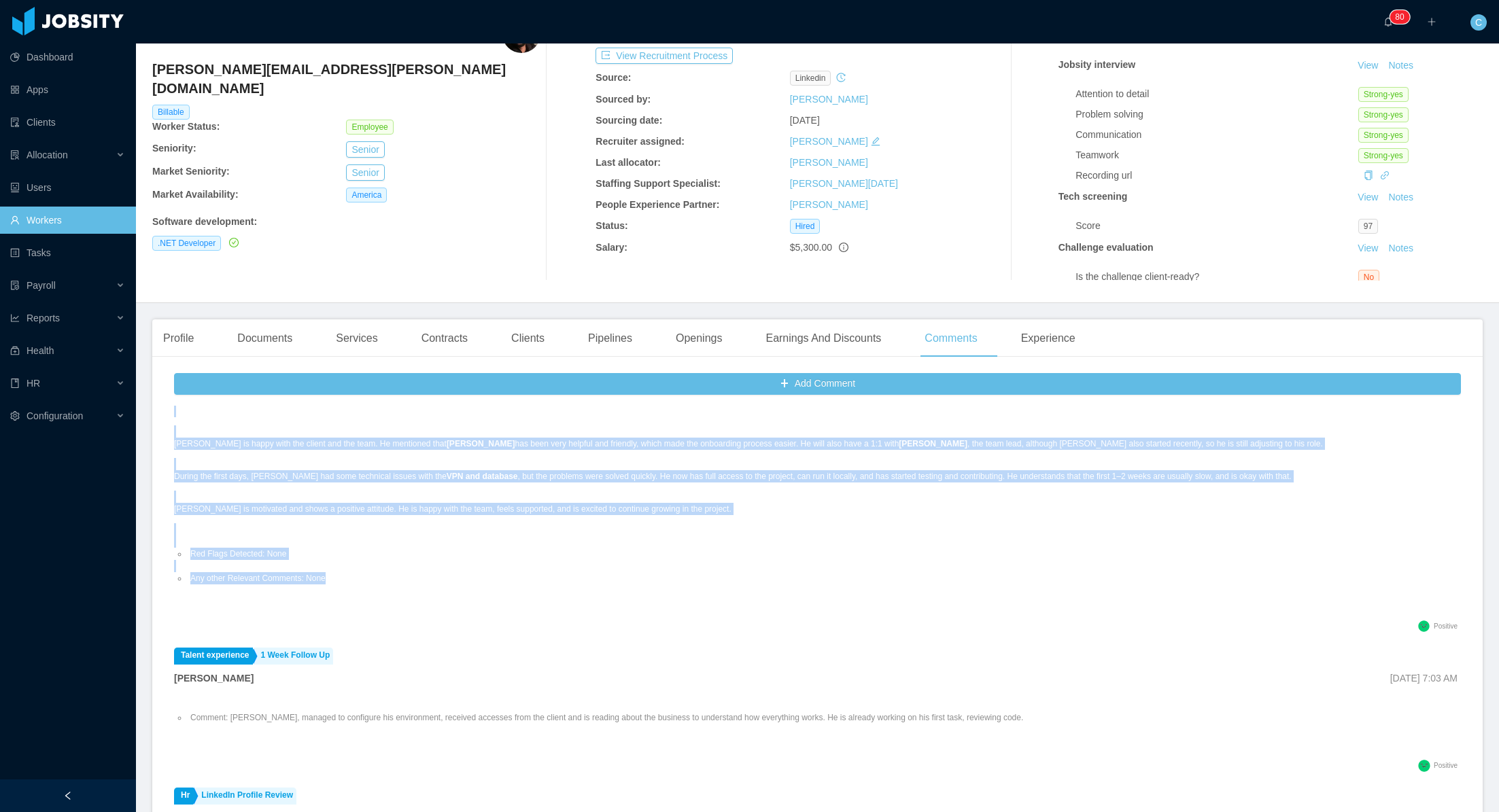
drag, startPoint x: 159, startPoint y: 497, endPoint x: 812, endPoint y: 572, distance: 657.3
click at [812, 572] on div "Add Comment Customer success management Performance Evaluation [PERSON_NAME] [D…" at bounding box center [817, 601] width 1330 height 467
copy ul "Customer success management Performance Evaluation [PERSON_NAME] [DATE] 10:49 A…"
